Goal: Task Accomplishment & Management: Use online tool/utility

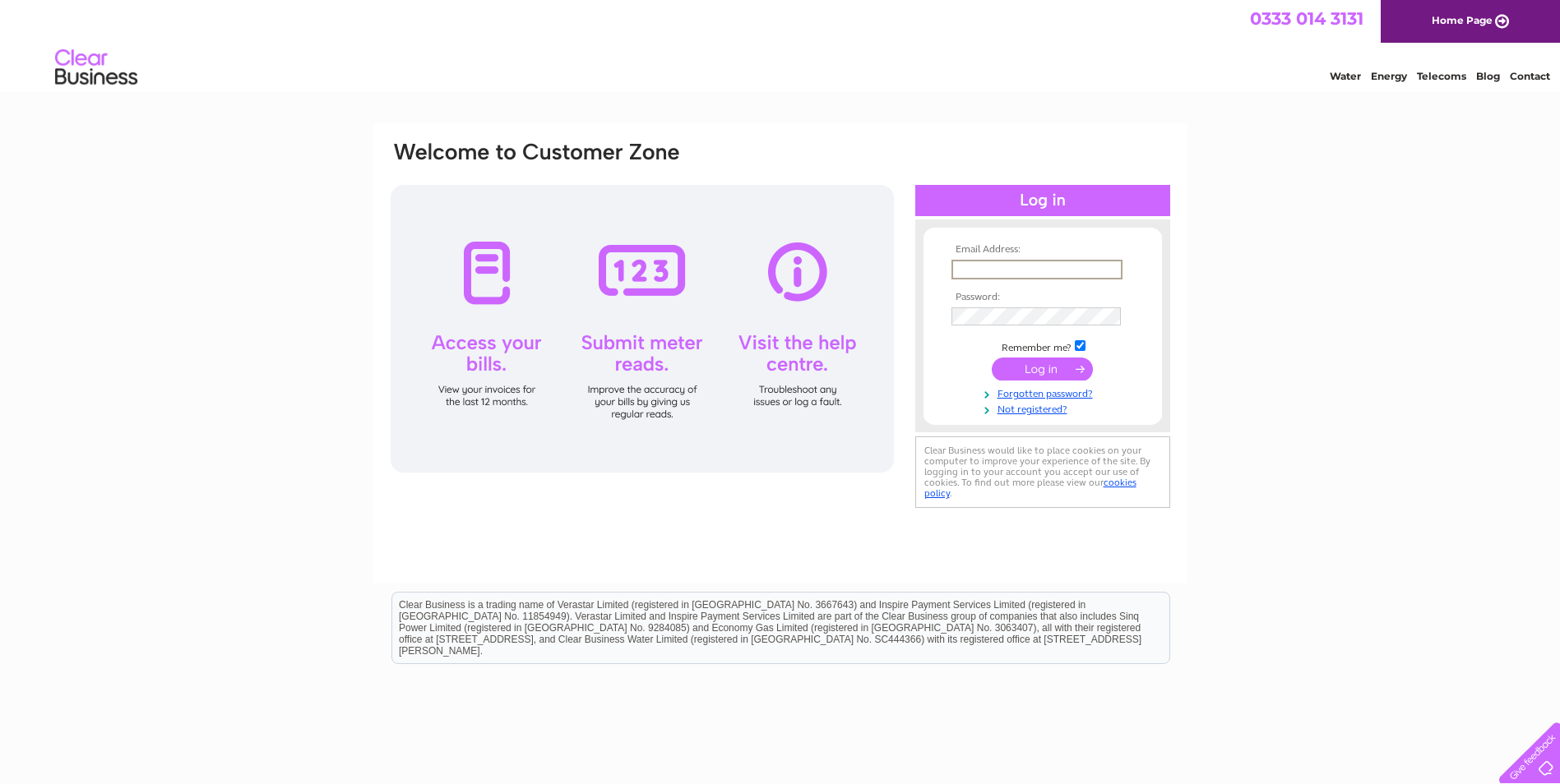
click at [978, 266] on input "text" at bounding box center [1037, 270] width 171 height 20
type input "[PERSON_NAME][EMAIL_ADDRESS][DOMAIN_NAME]"
click at [1060, 367] on input "submit" at bounding box center [1043, 367] width 101 height 23
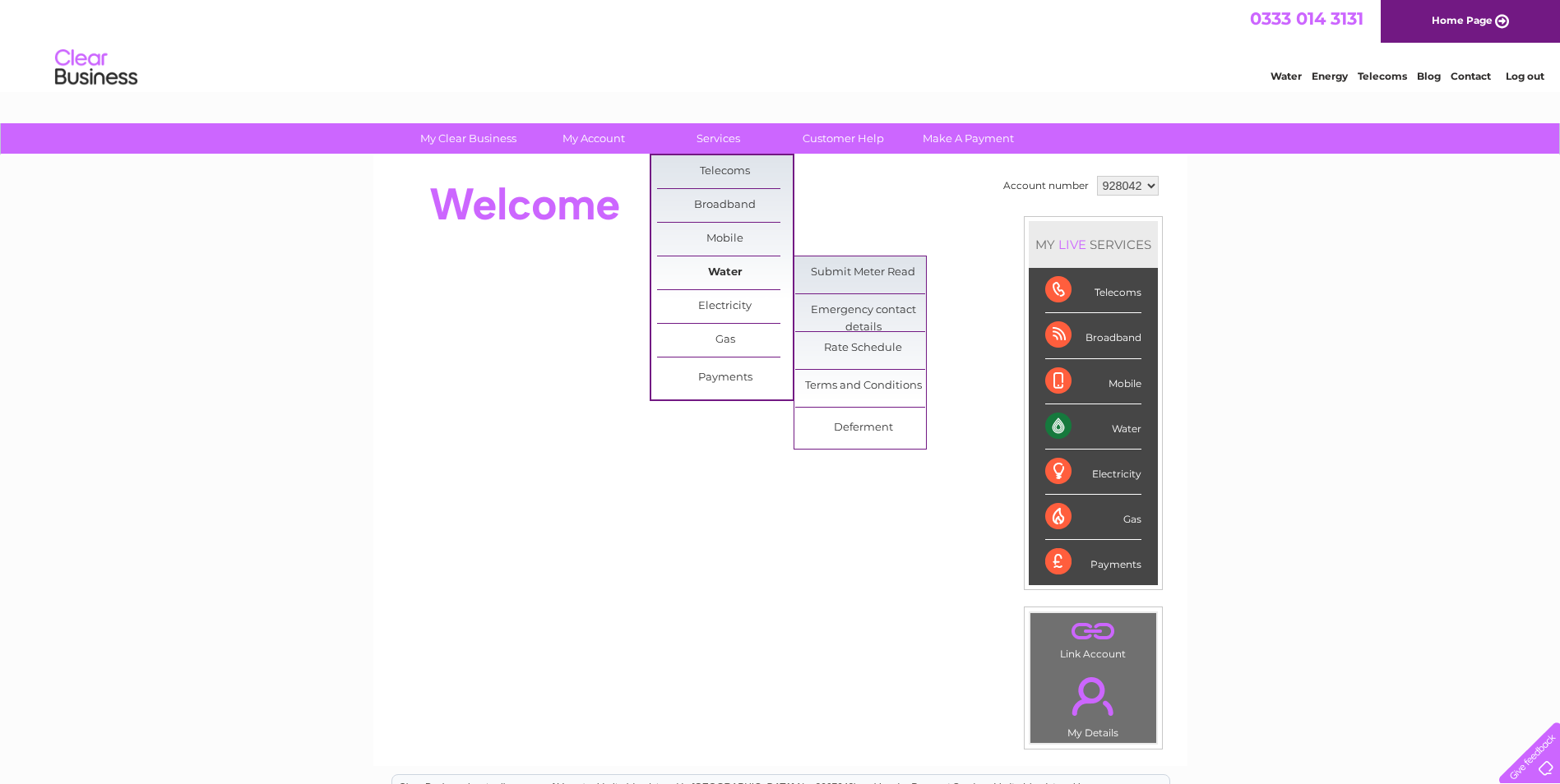
click at [726, 270] on link "Water" at bounding box center [725, 272] width 136 height 33
click at [820, 273] on link "Submit Meter Read" at bounding box center [864, 272] width 136 height 33
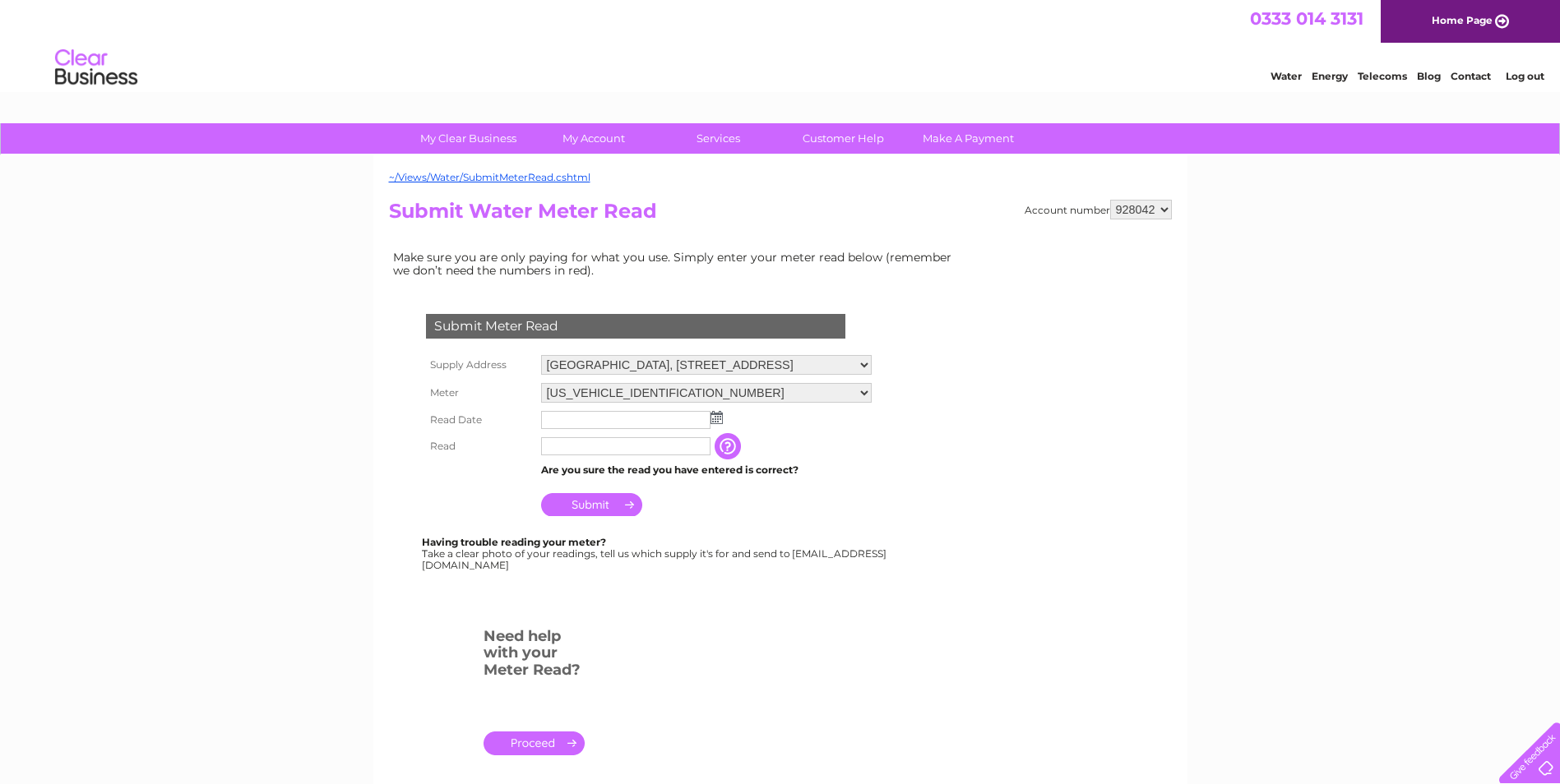
click at [715, 420] on img at bounding box center [716, 418] width 12 height 13
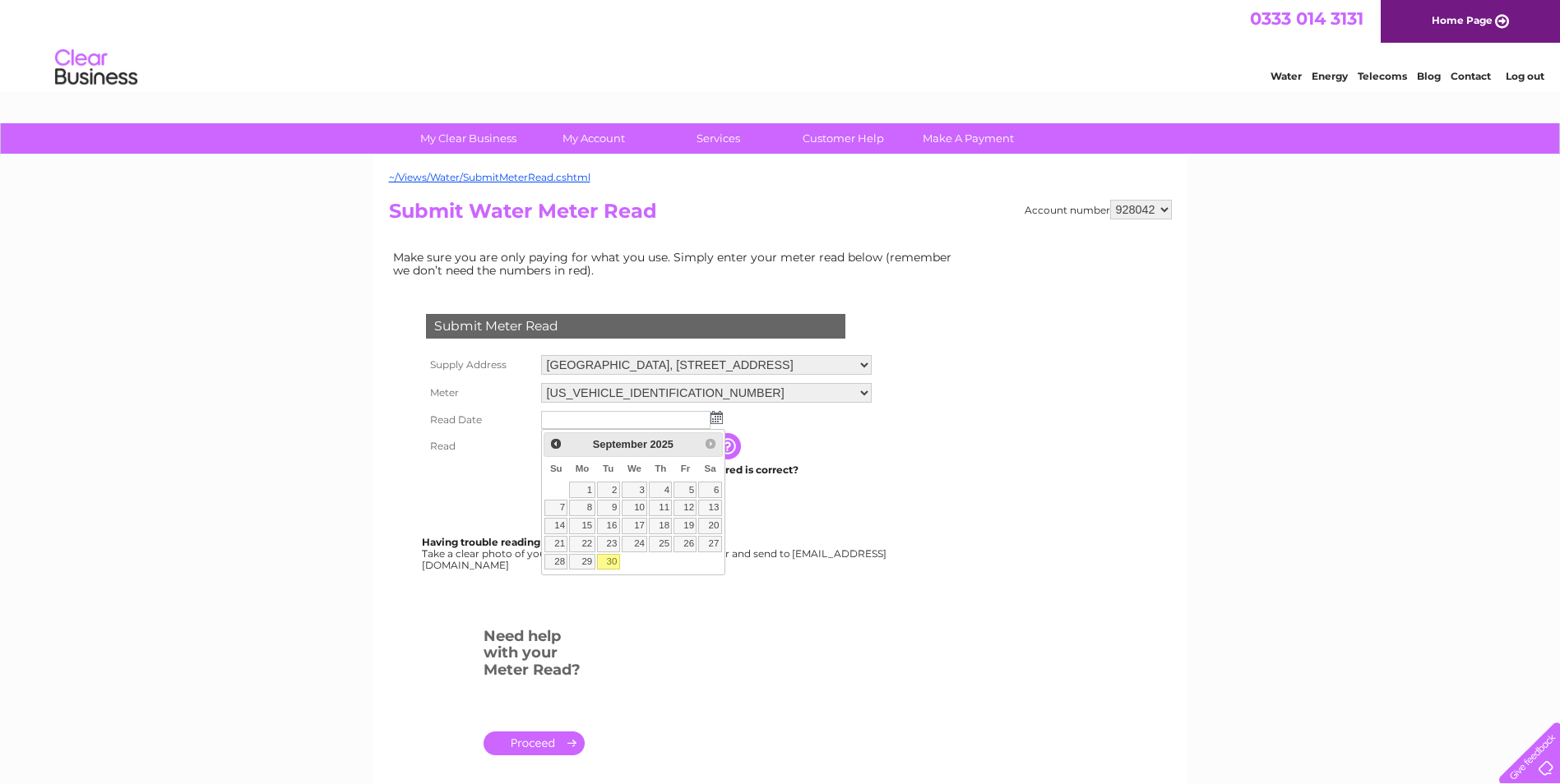
click at [608, 561] on link "30" at bounding box center [608, 562] width 23 height 16
type input "2025/09/30"
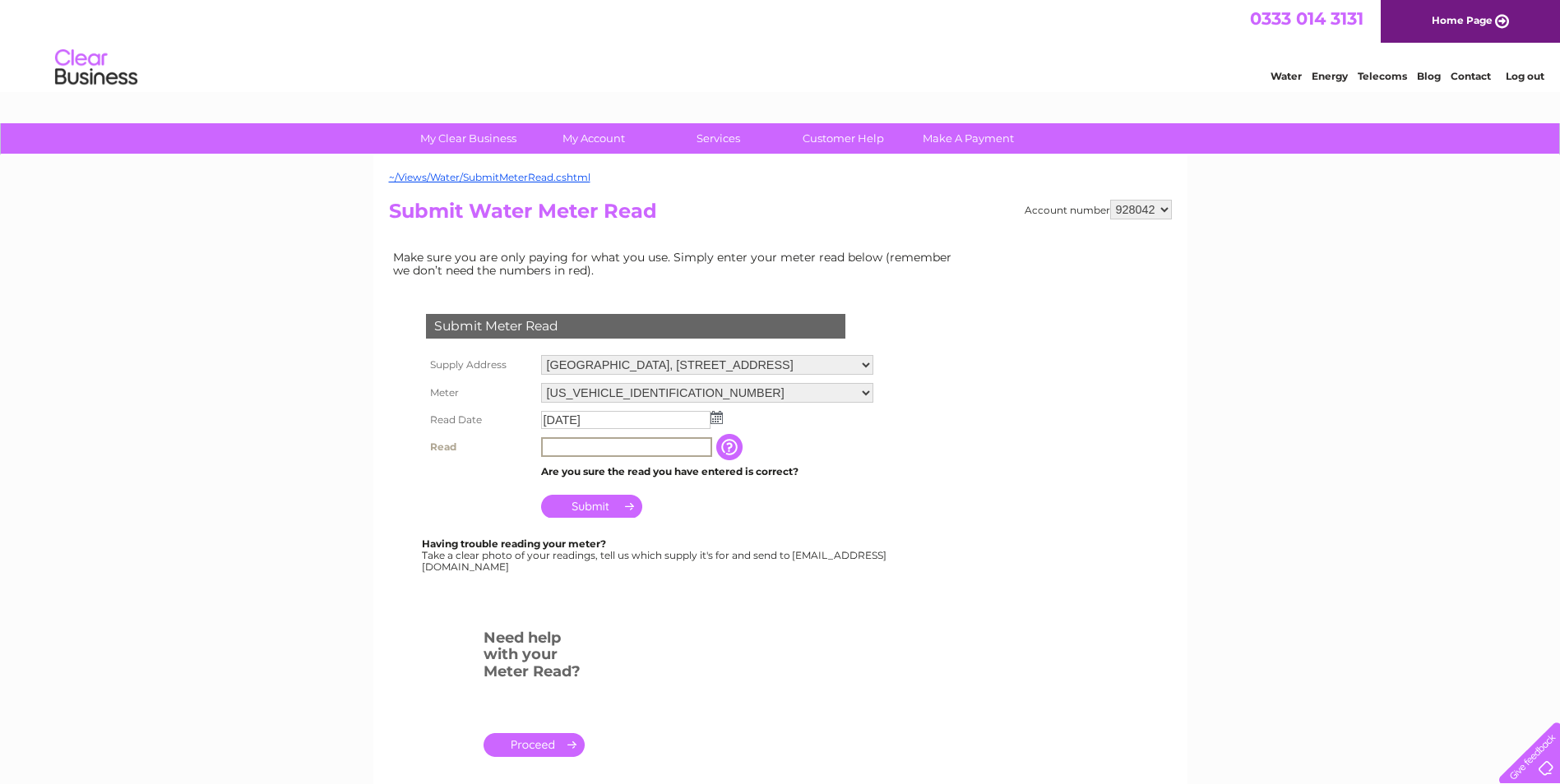
click at [579, 448] on input "text" at bounding box center [626, 447] width 171 height 20
type input "2449"
click at [606, 501] on input "Submit" at bounding box center [592, 507] width 101 height 23
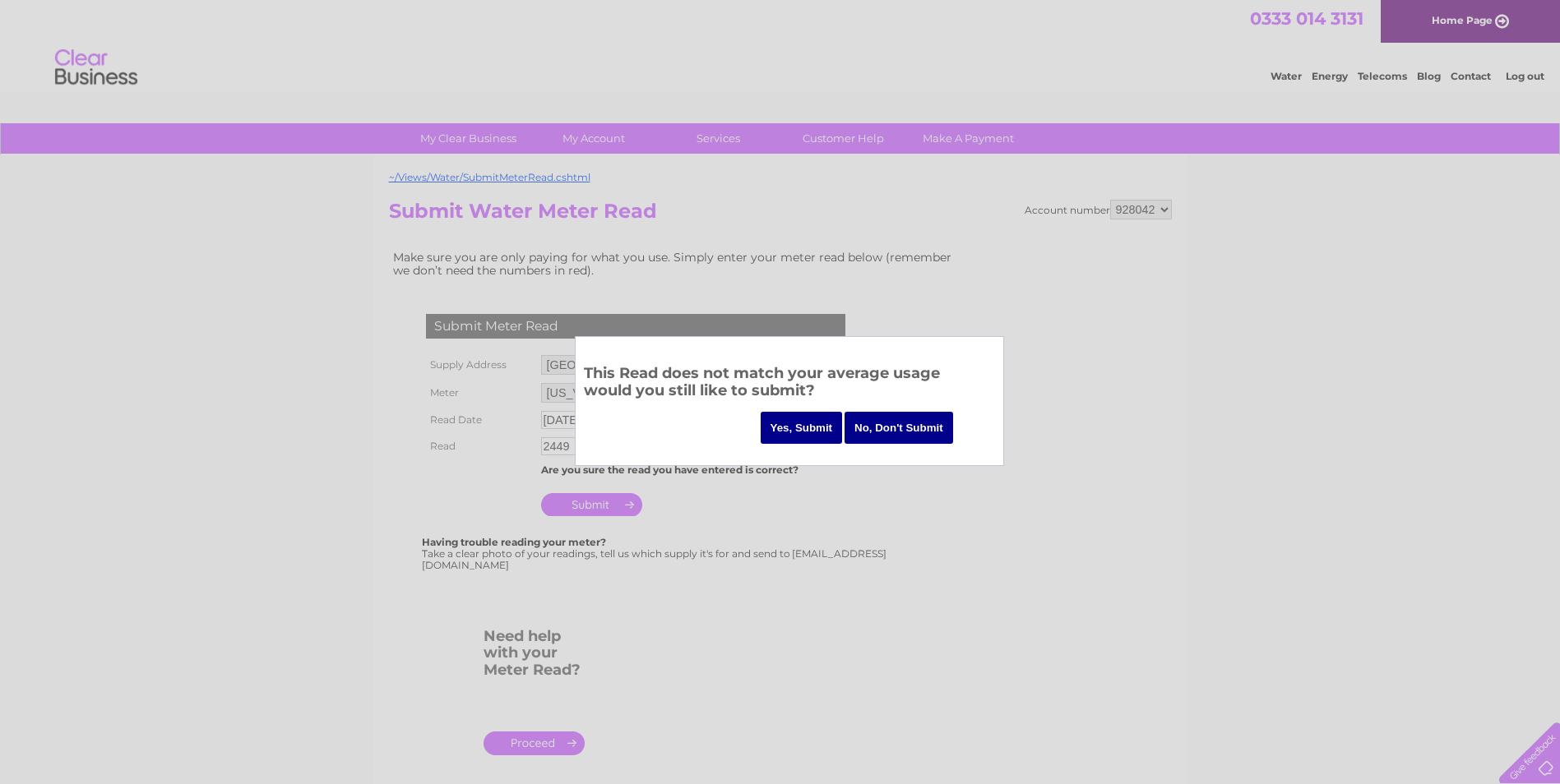
click at [792, 430] on input "Yes, Submit" at bounding box center [802, 428] width 82 height 33
